Goal: Task Accomplishment & Management: Complete application form

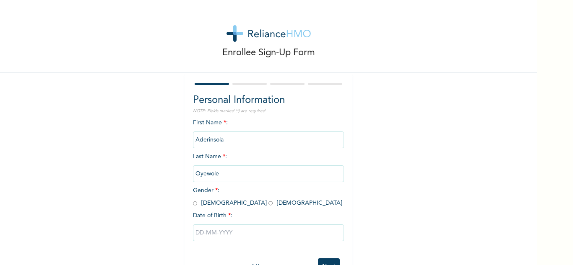
scroll to position [29, 0]
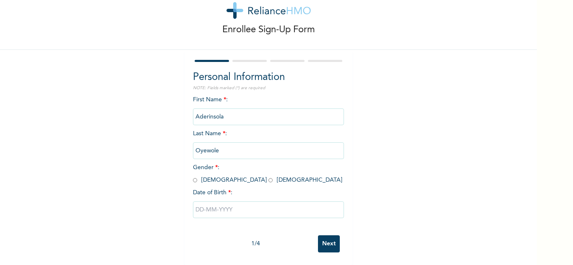
click at [268, 177] on input "radio" at bounding box center [270, 181] width 4 height 8
radio input "true"
click at [219, 204] on input "text" at bounding box center [268, 210] width 151 height 17
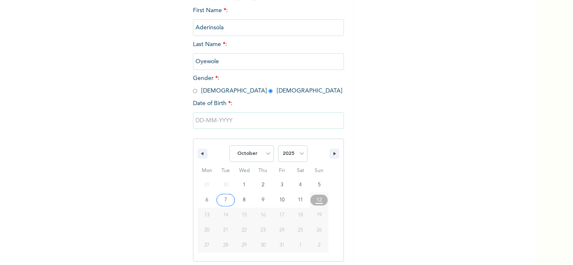
scroll to position [116, 0]
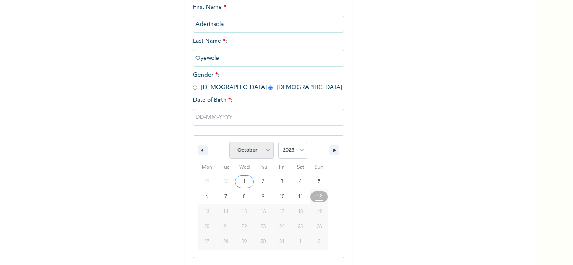
click at [264, 153] on select "January February March April May June July August September October November De…" at bounding box center [251, 150] width 44 height 17
select select "4"
click at [229, 143] on select "January February March April May June July August September October November De…" at bounding box center [251, 150] width 44 height 17
click at [295, 158] on select "2025 2024 2023 2022 2021 2020 2019 2018 2017 2016 2015 2014 2013 2012 2011 2010…" at bounding box center [292, 150] width 29 height 17
select select "2004"
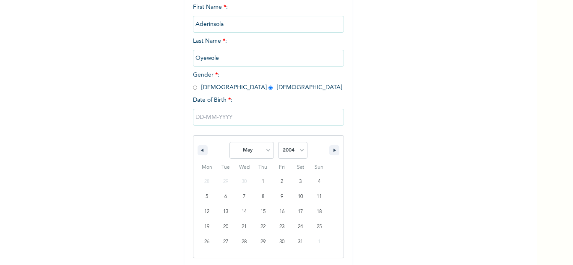
click at [278, 143] on select "2025 2024 2023 2022 2021 2020 2019 2018 2017 2016 2015 2014 2013 2012 2011 2010…" at bounding box center [292, 150] width 29 height 17
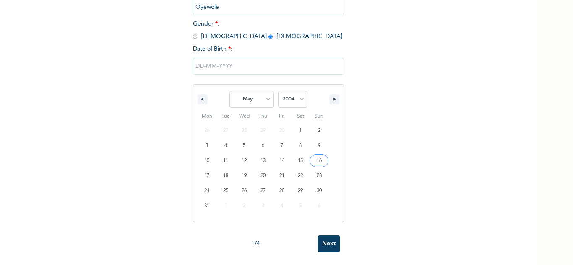
scroll to position [174, 0]
type input "[DATE]"
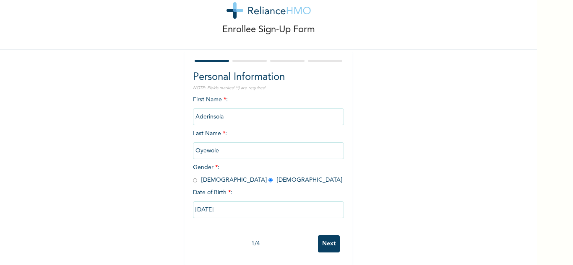
click at [328, 241] on input "Next" at bounding box center [329, 244] width 22 height 17
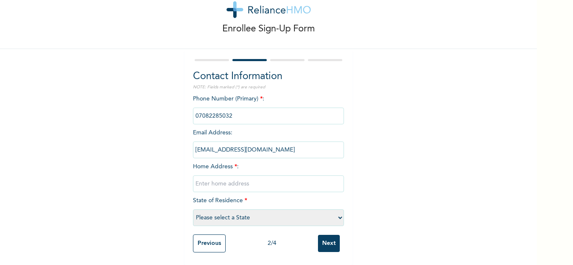
click at [247, 184] on input "text" at bounding box center [268, 184] width 151 height 17
type input "[STREET_ADDRESS]"
click at [236, 214] on select "Please select a State [PERSON_NAME] (FCT) [PERSON_NAME] Ibom [GEOGRAPHIC_DATA] …" at bounding box center [268, 218] width 151 height 17
select select "25"
click at [193, 210] on select "Please select a State [PERSON_NAME] (FCT) [PERSON_NAME] Ibom [GEOGRAPHIC_DATA] …" at bounding box center [268, 218] width 151 height 17
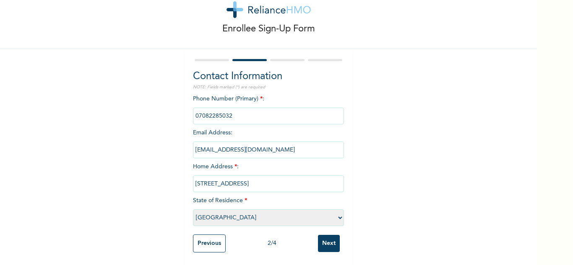
click at [328, 237] on input "Next" at bounding box center [329, 243] width 22 height 17
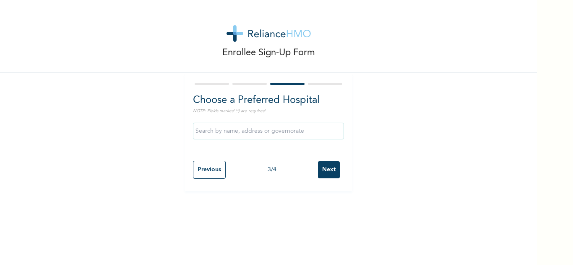
click at [304, 128] on input "text" at bounding box center [268, 131] width 151 height 17
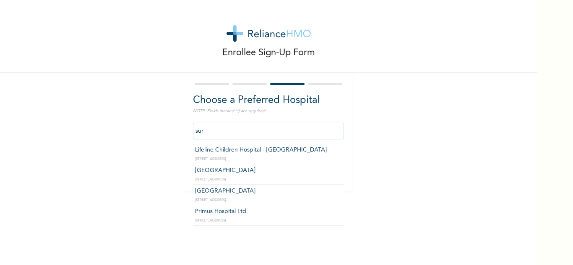
type input "suru"
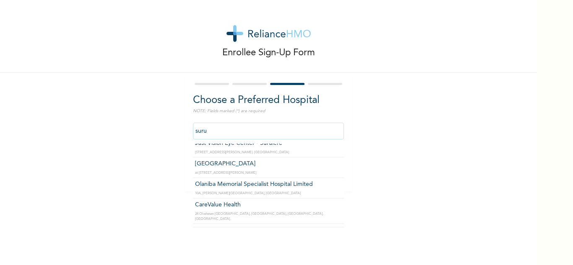
scroll to position [1104, 0]
